Goal: Task Accomplishment & Management: Use online tool/utility

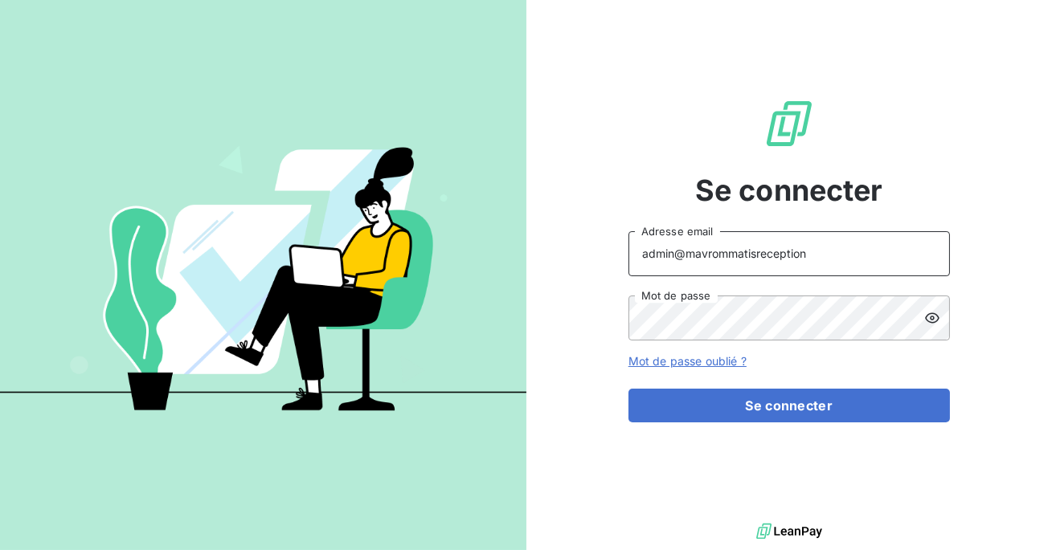
click at [820, 259] on input "admin@mavrommatisreception" at bounding box center [788, 253] width 321 height 45
type input "admin@isolectra"
click at [628, 389] on button "Se connecter" at bounding box center [788, 406] width 321 height 34
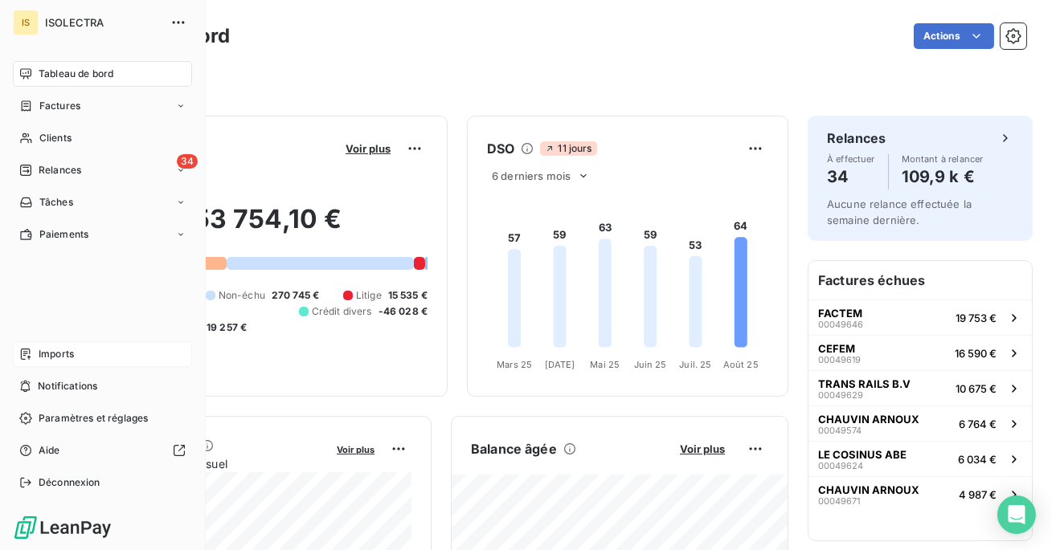
click at [65, 351] on span "Imports" at bounding box center [56, 354] width 35 height 14
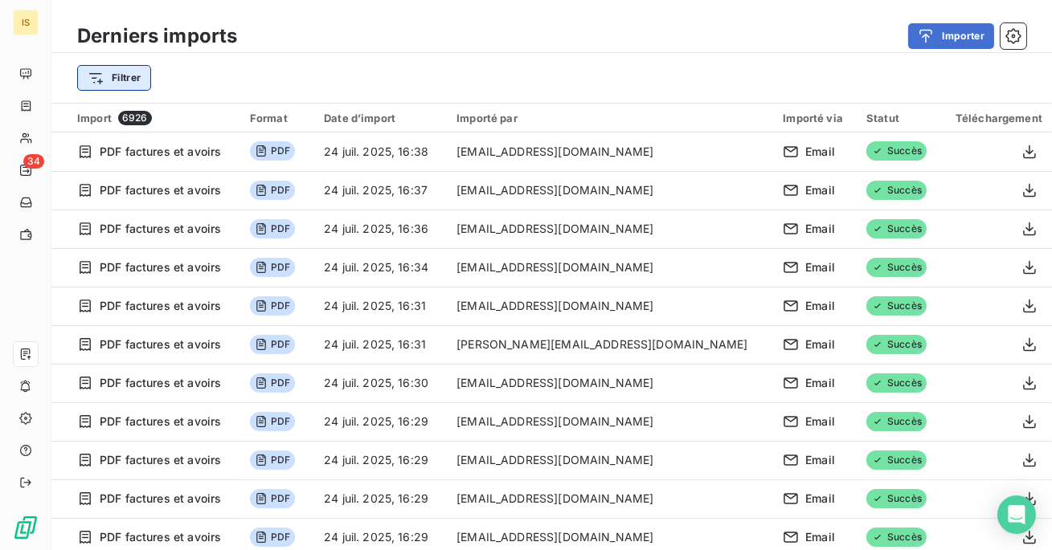
click at [133, 75] on html "IS 34 Derniers imports Importer Filtrer Import 6926 Format Date d’import Import…" at bounding box center [526, 275] width 1052 height 550
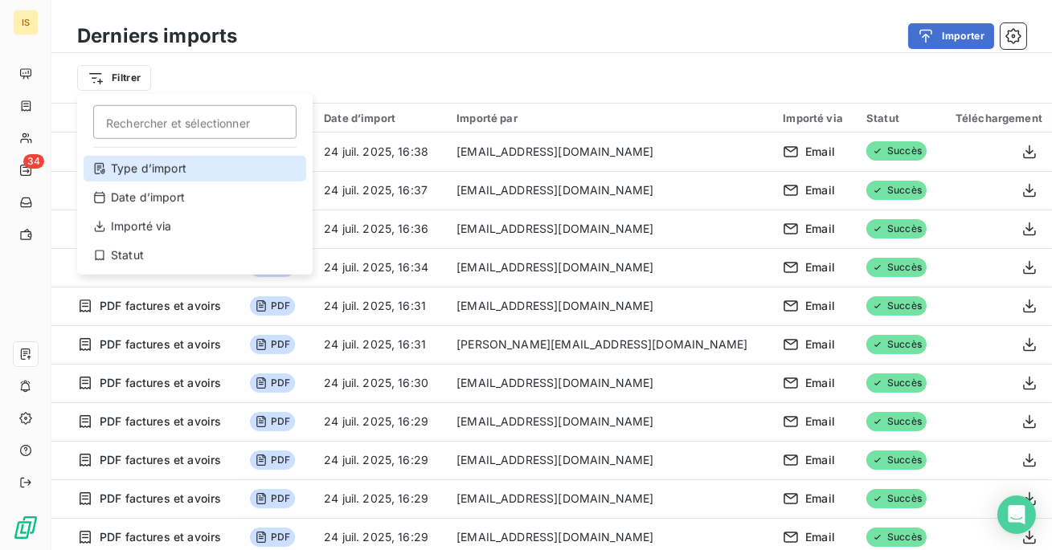
click at [198, 178] on div "Type d’import" at bounding box center [195, 169] width 223 height 26
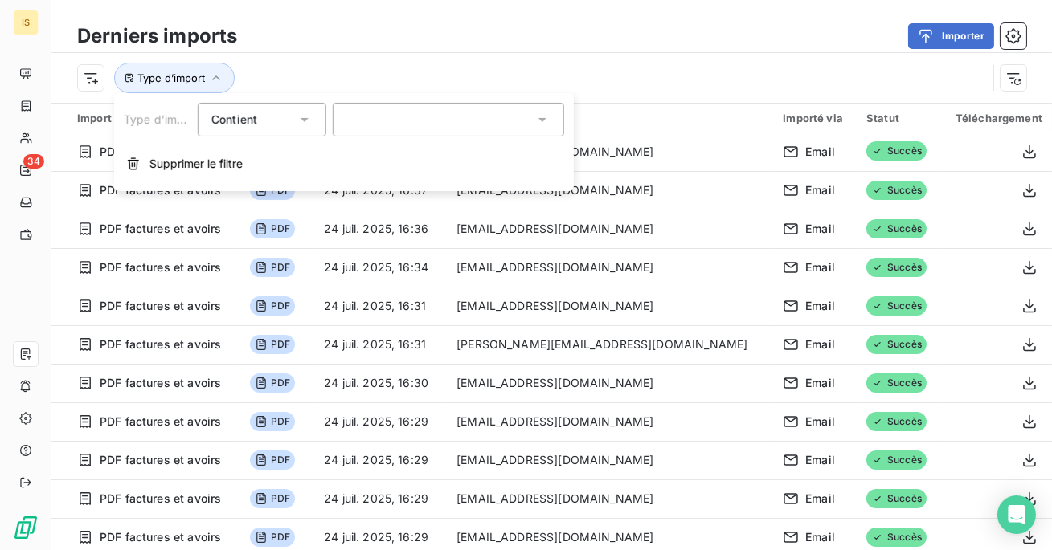
click at [451, 120] on div at bounding box center [448, 120] width 231 height 34
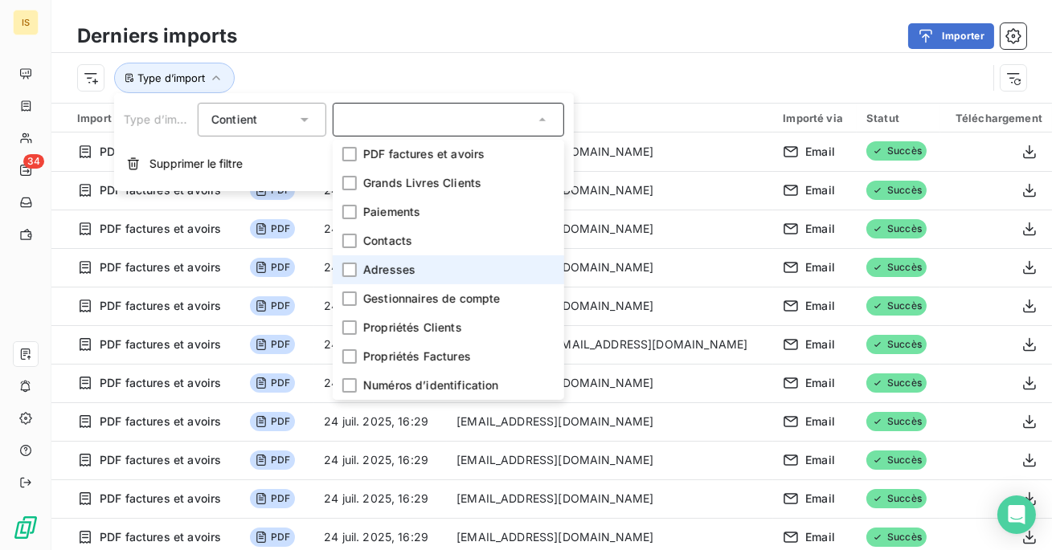
click at [405, 276] on span "Adresses" at bounding box center [389, 270] width 52 height 16
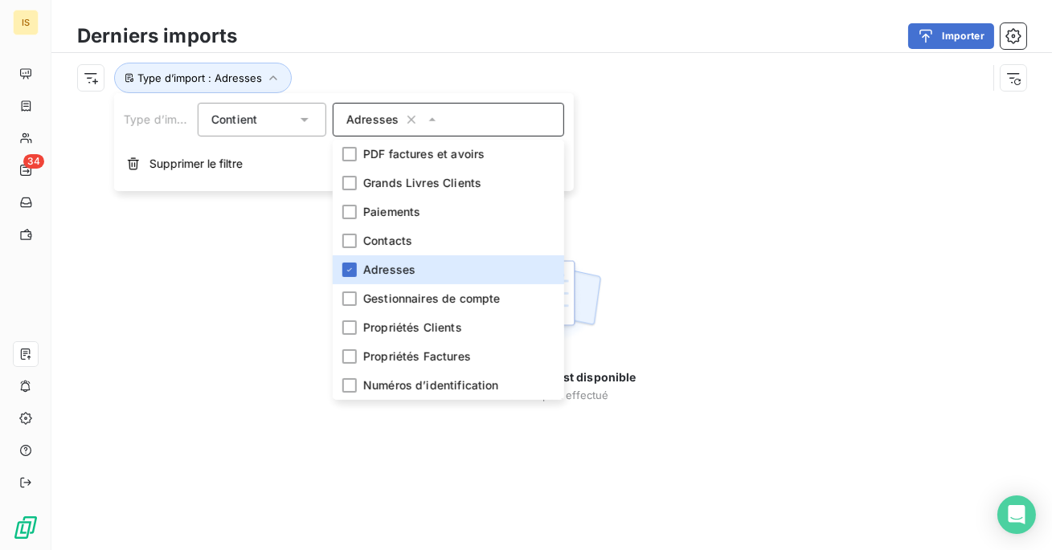
click at [511, 29] on div "Importer" at bounding box center [641, 36] width 770 height 26
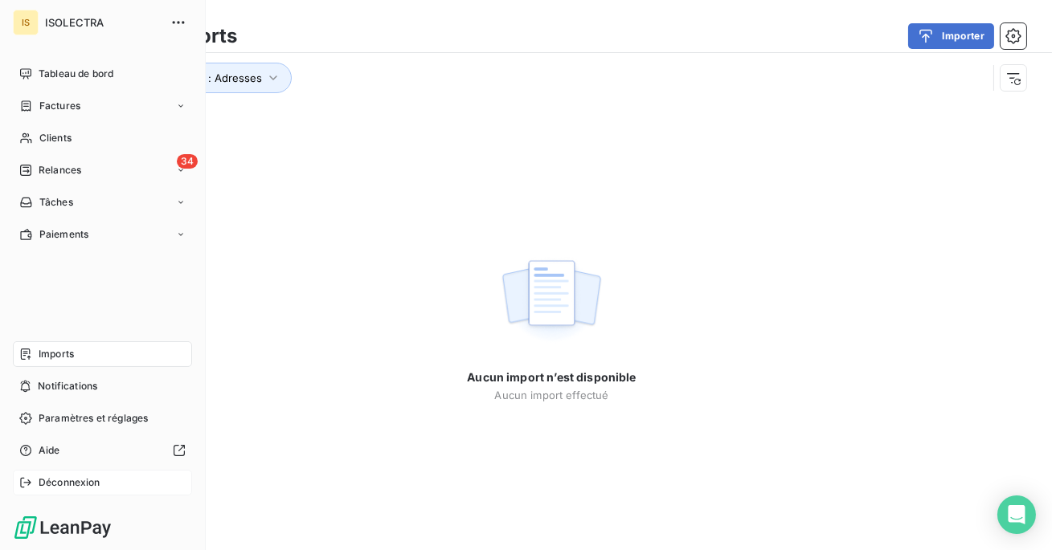
click at [79, 488] on span "Déconnexion" at bounding box center [70, 483] width 62 height 14
